Goal: Information Seeking & Learning: Find specific fact

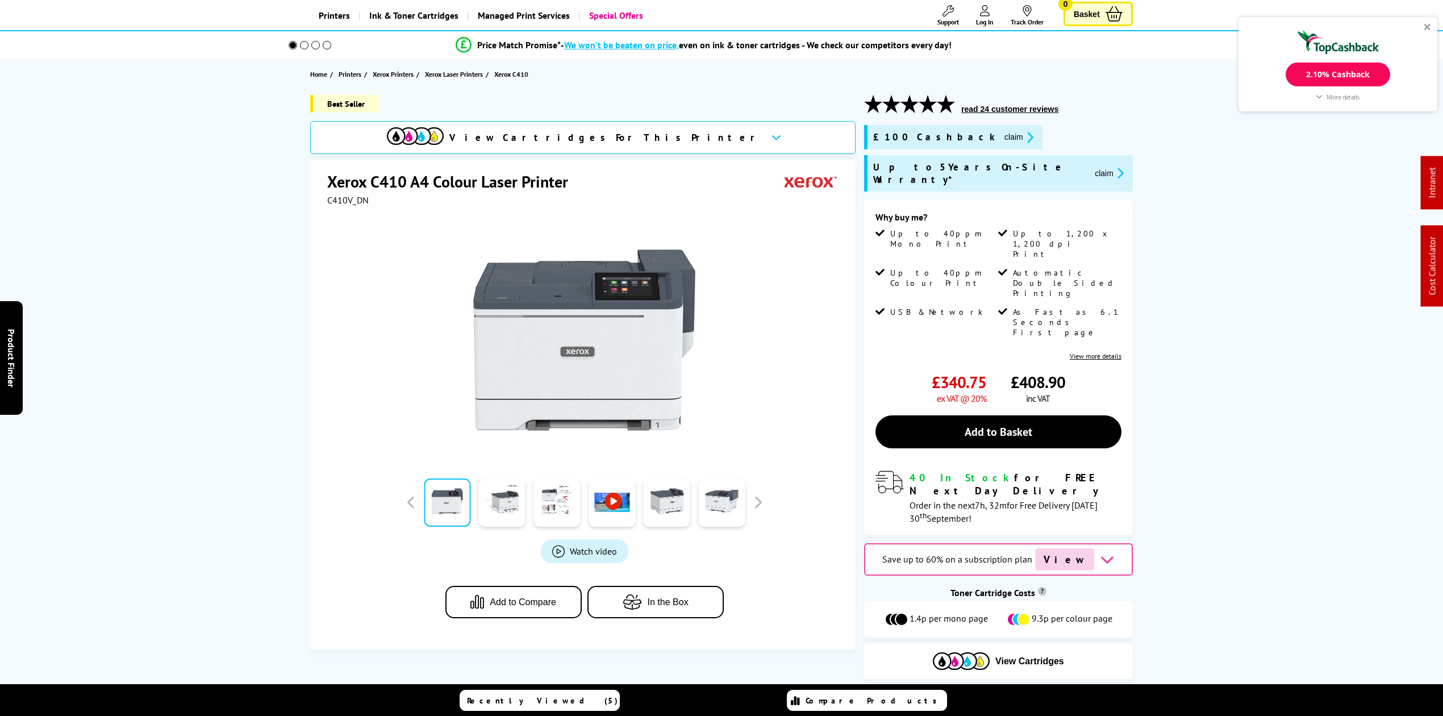
scroll to position [76, 0]
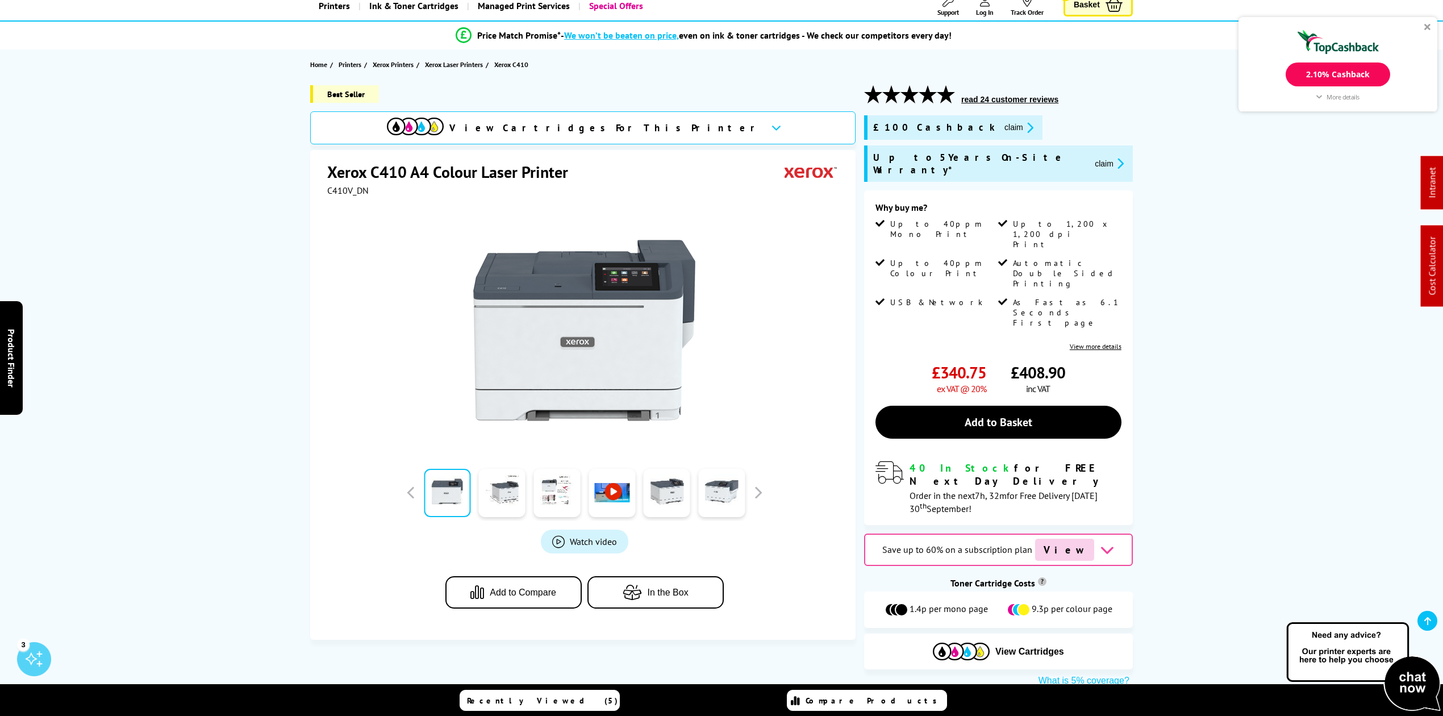
click at [962, 633] on div "View Cartridges" at bounding box center [998, 651] width 269 height 36
drag, startPoint x: 965, startPoint y: 578, endPoint x: 794, endPoint y: 525, distance: 179.1
click at [964, 642] on img at bounding box center [961, 651] width 57 height 18
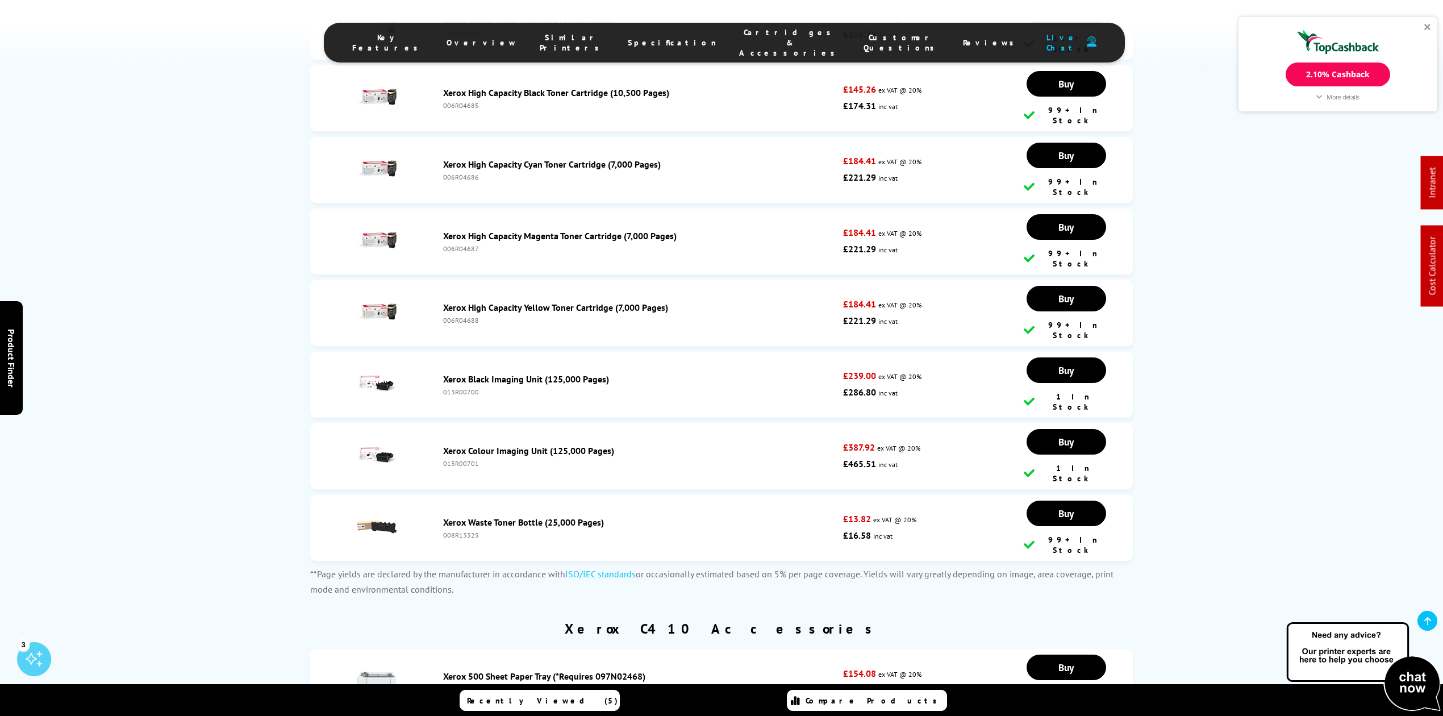
scroll to position [4756, 0]
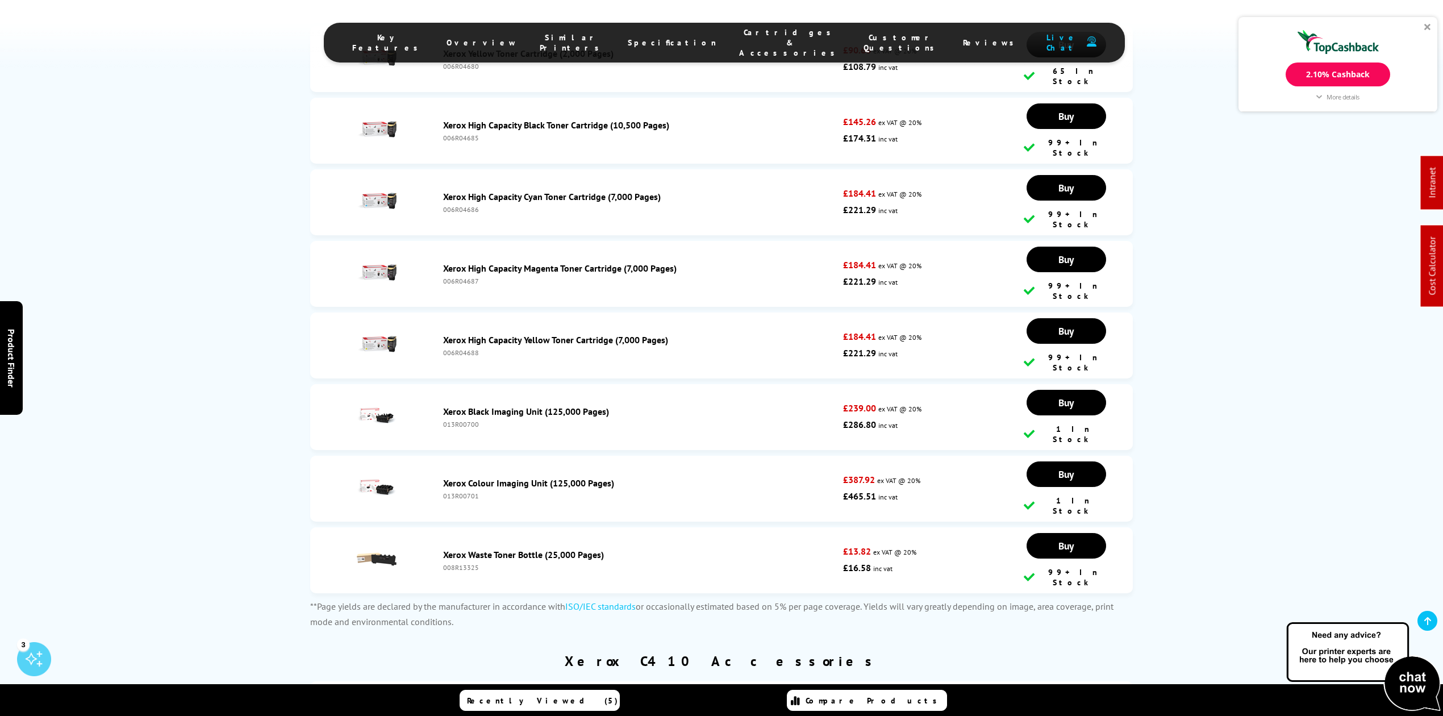
click at [464, 563] on div "008R13325" at bounding box center [640, 567] width 394 height 9
copy div "008R13325"
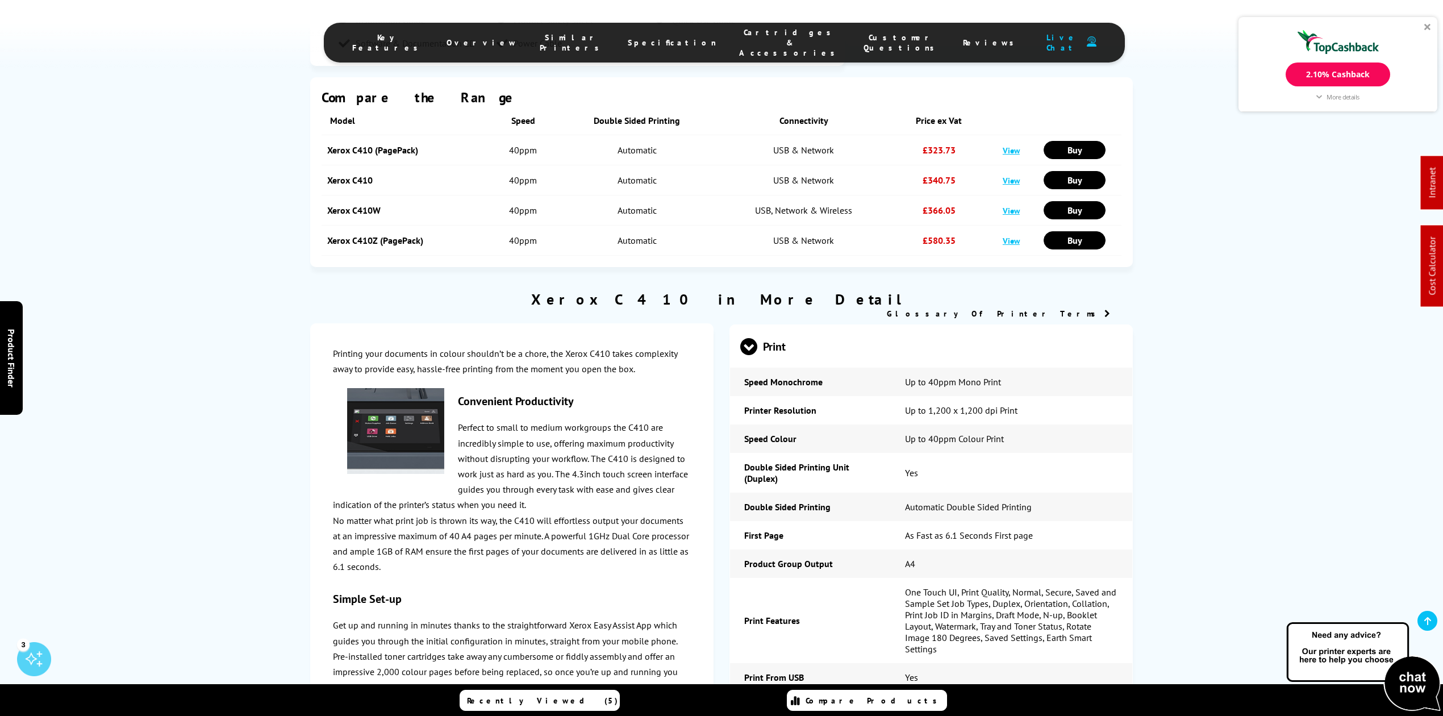
scroll to position [2105, 0]
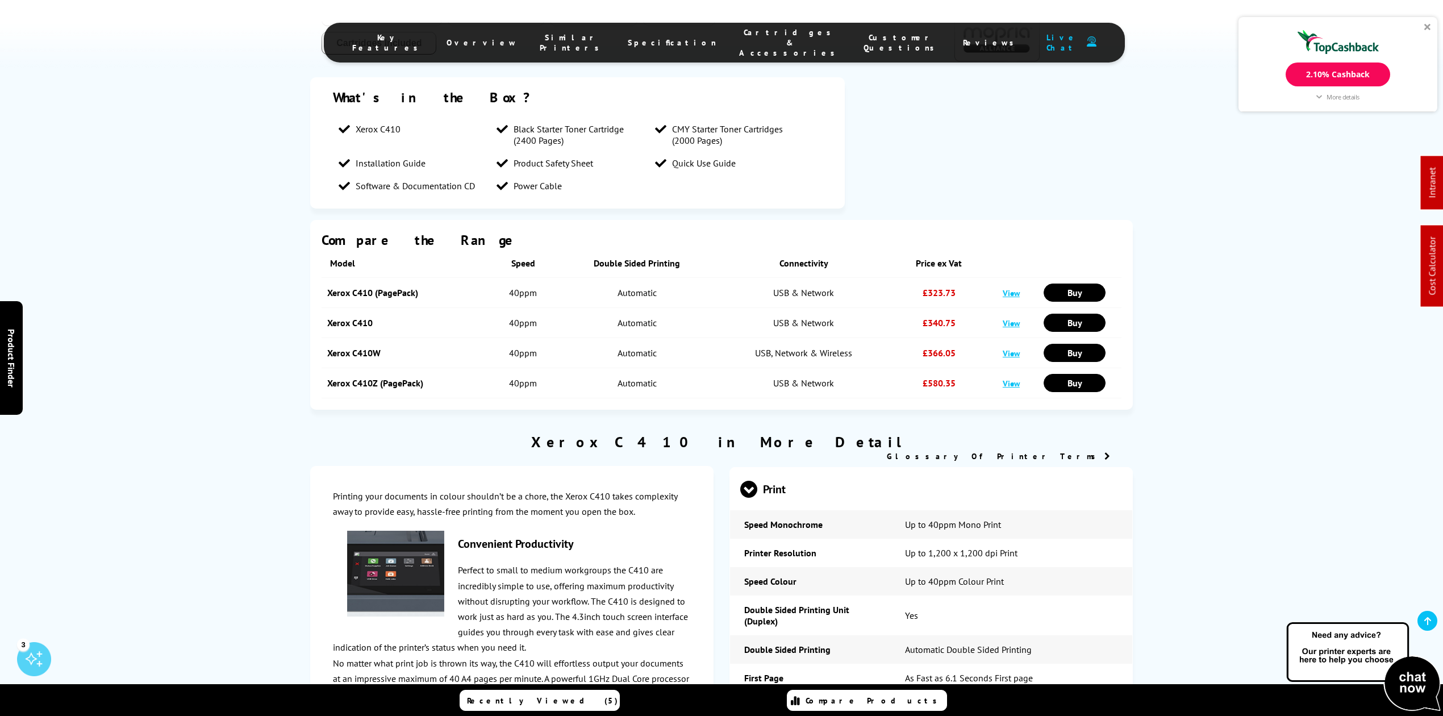
click at [1433, 612] on link at bounding box center [1427, 621] width 20 height 20
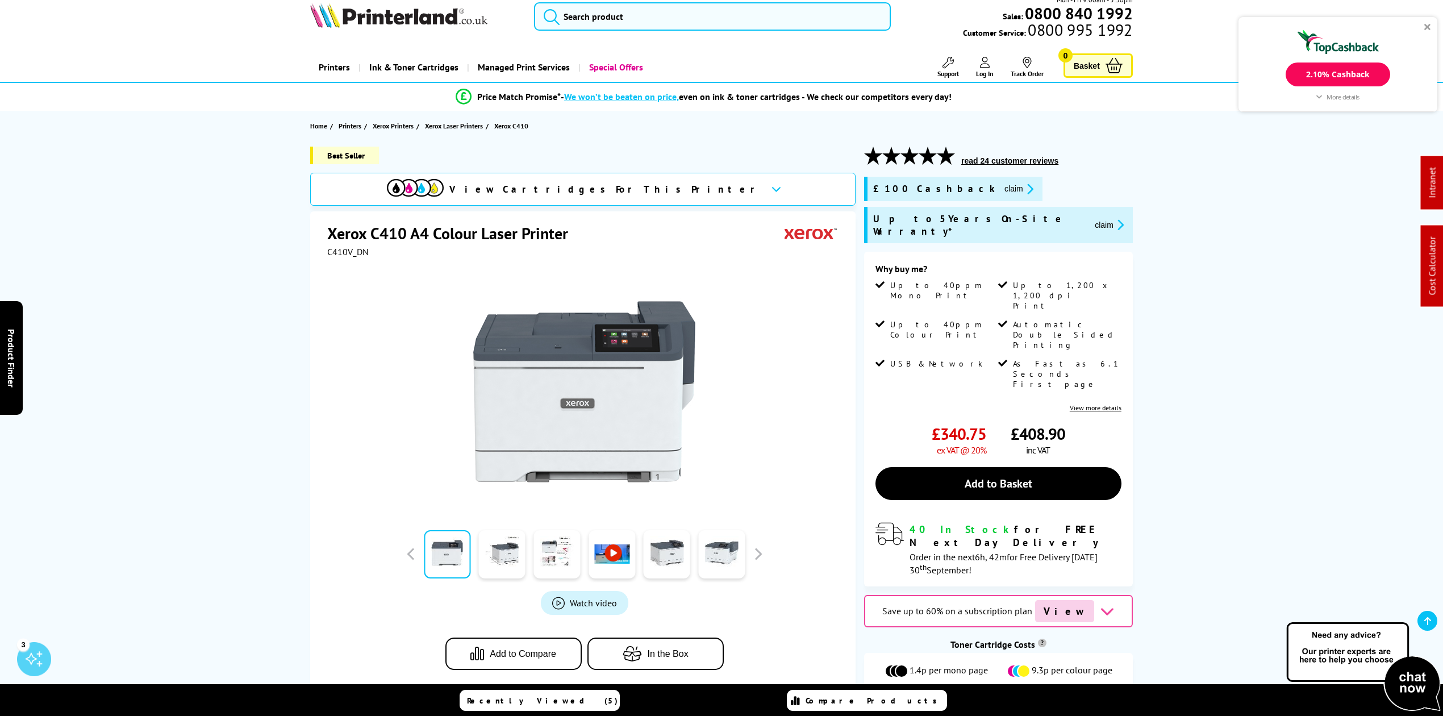
scroll to position [0, 0]
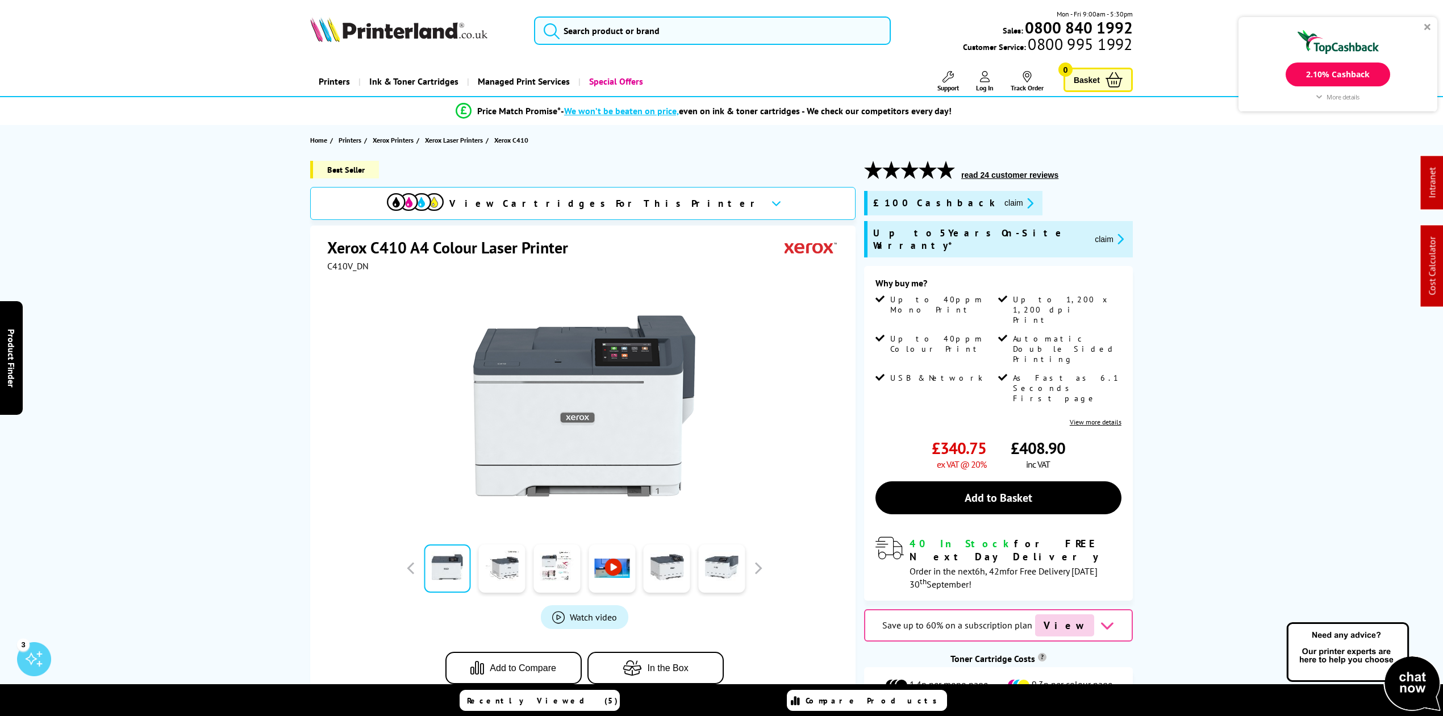
click at [995, 78] on ul "Support Technical Support Customer Support Track Order Sign In Your Account" at bounding box center [979, 81] width 146 height 21
click at [980, 78] on icon at bounding box center [985, 76] width 10 height 11
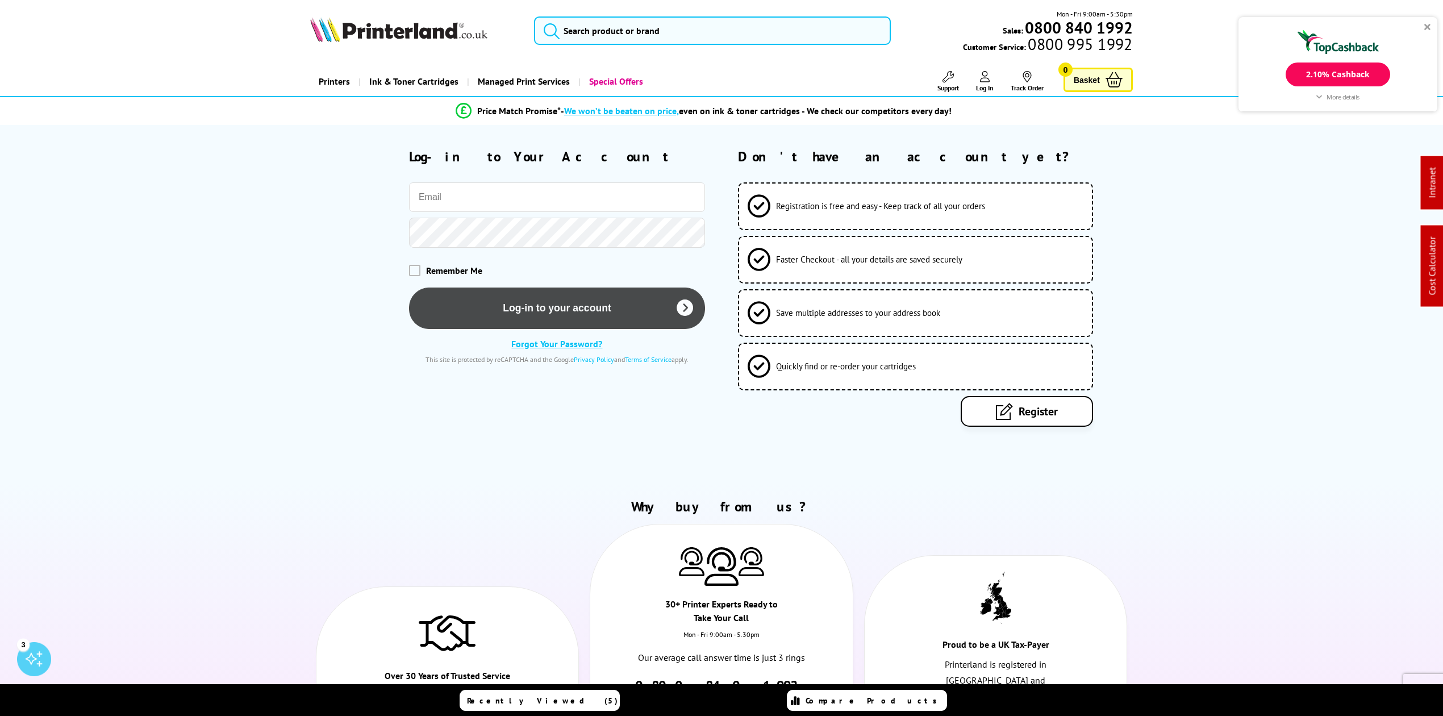
type input "m.toole@printerland.co.uk"
click at [469, 307] on button "Log-in to your account" at bounding box center [557, 307] width 296 height 41
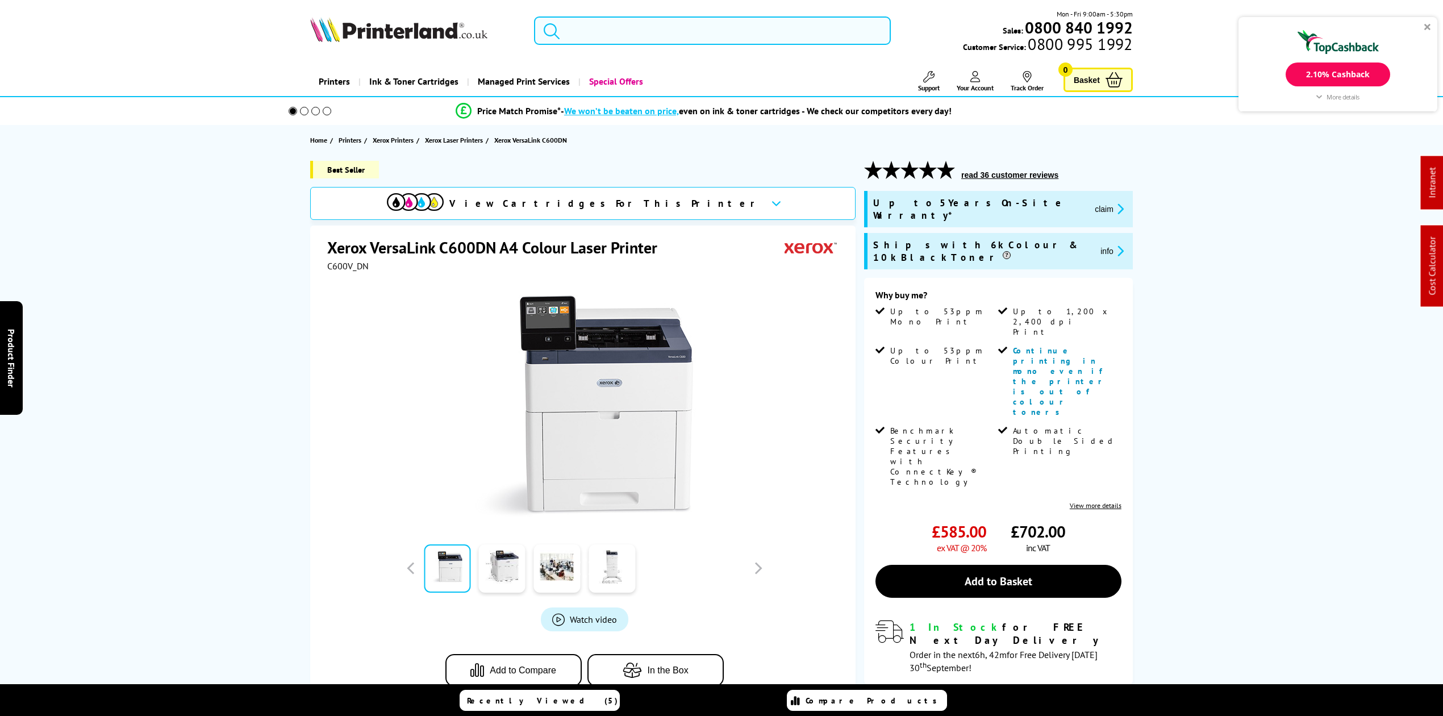
scroll to position [1, 0]
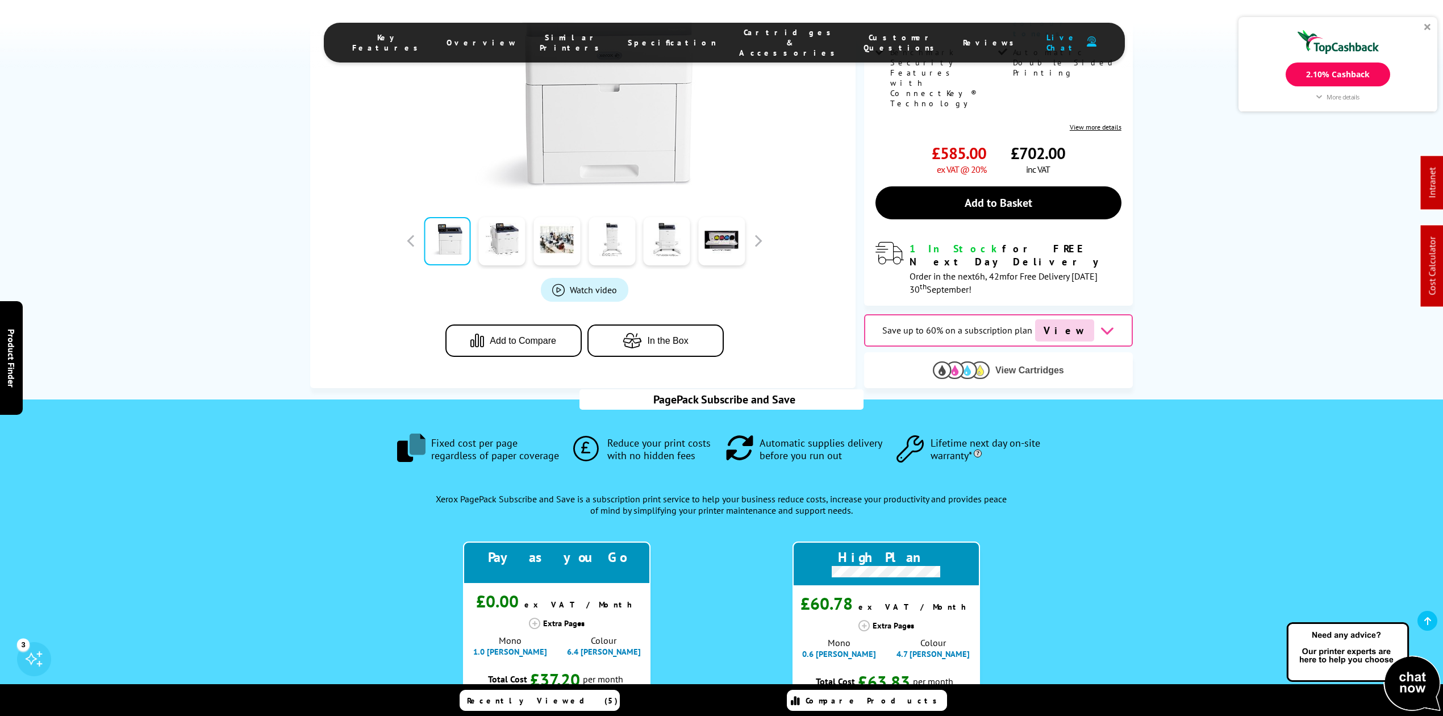
click at [997, 365] on span "View Cartridges" at bounding box center [1029, 370] width 69 height 10
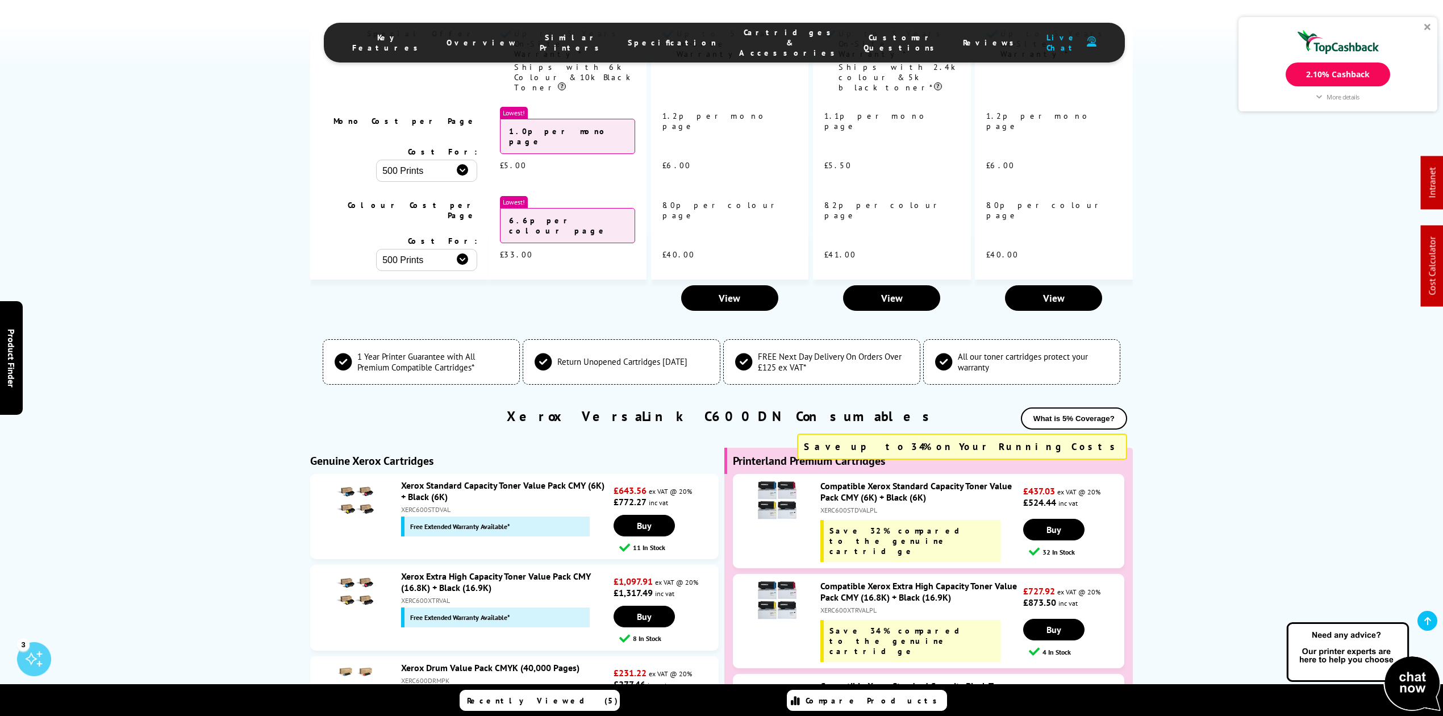
scroll to position [3556, 0]
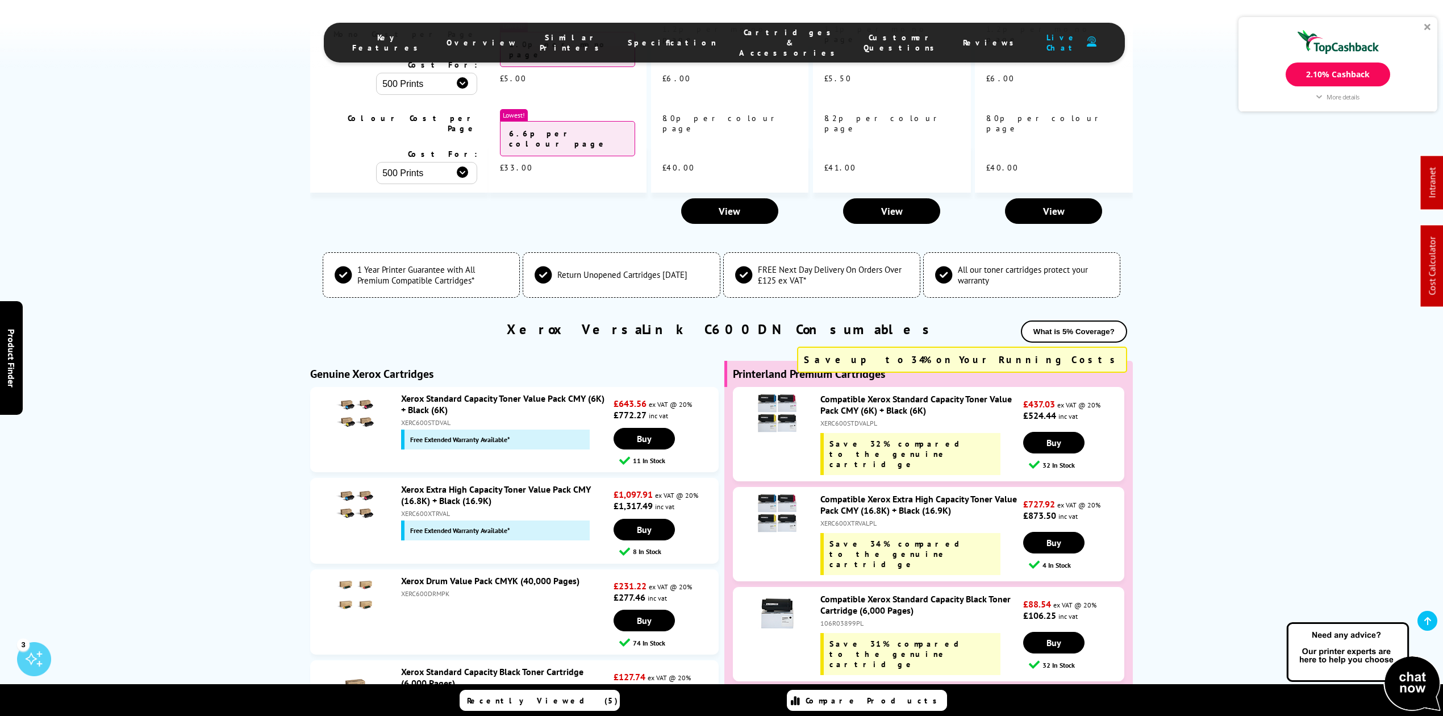
click at [840, 419] on div "XERC600STDVALPL" at bounding box center [920, 423] width 200 height 9
click at [839, 419] on div "XERC600STDVALPL" at bounding box center [920, 423] width 200 height 9
copy div "XERC600STDVALPL"
click at [835, 519] on div "XERC600XTRVALPL" at bounding box center [920, 523] width 200 height 9
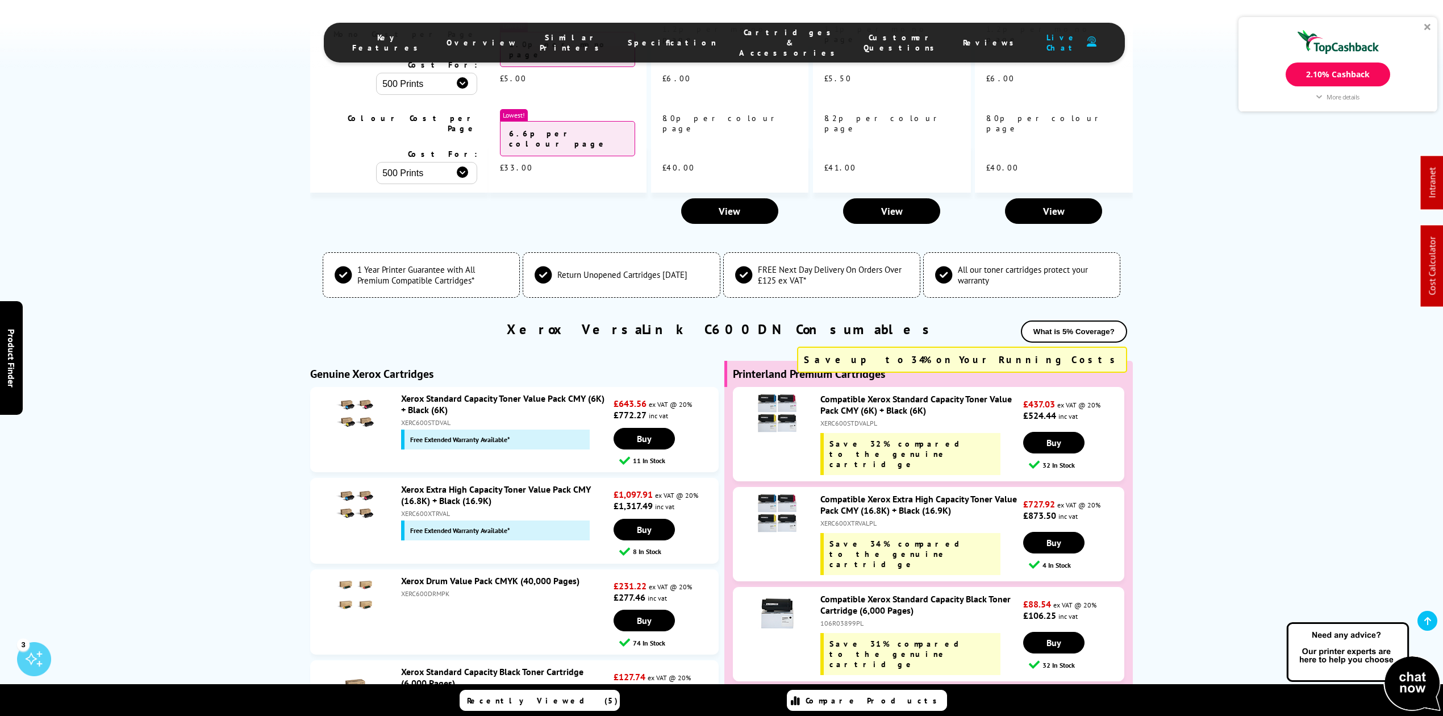
copy div "XERC600XTRVALPL"
drag, startPoint x: 836, startPoint y: 387, endPoint x: 828, endPoint y: 394, distance: 10.5
copy div "XERC600XTRVALPL"
